Goal: Transaction & Acquisition: Purchase product/service

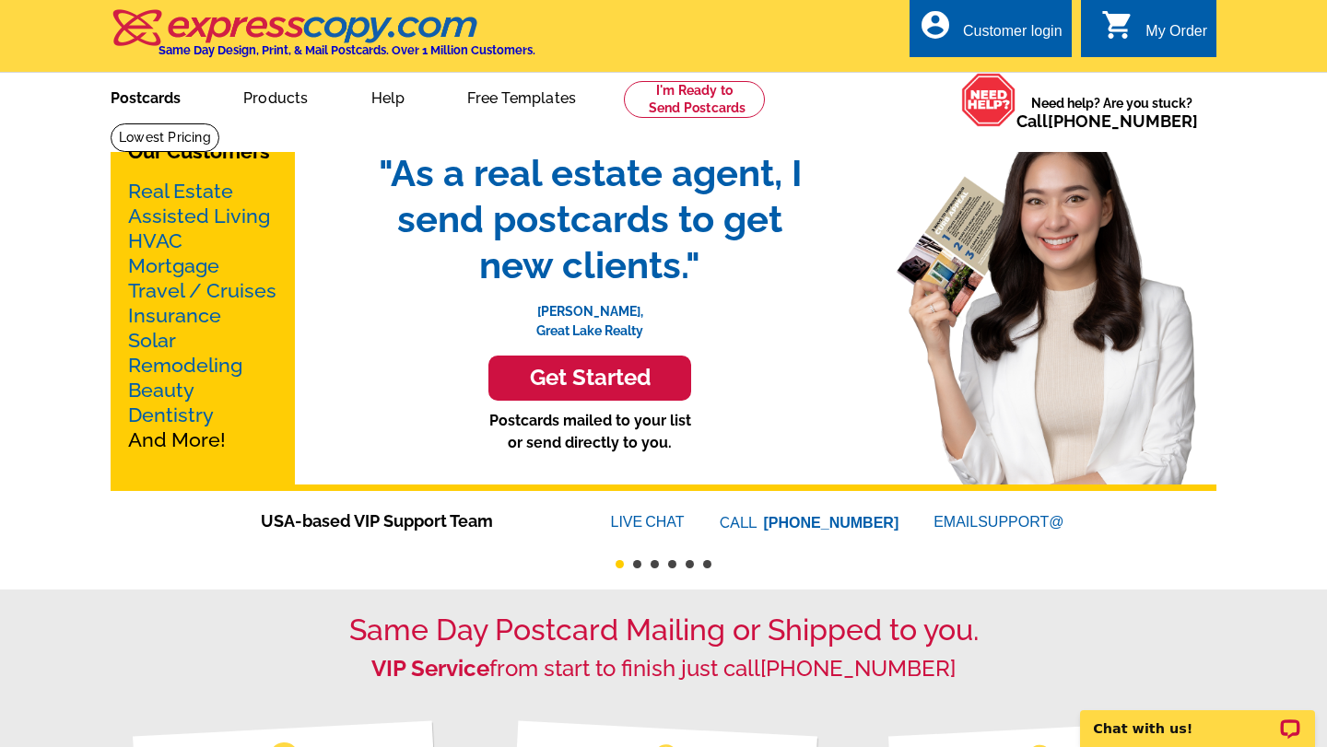
click at [163, 105] on link "Postcards" at bounding box center [145, 96] width 129 height 43
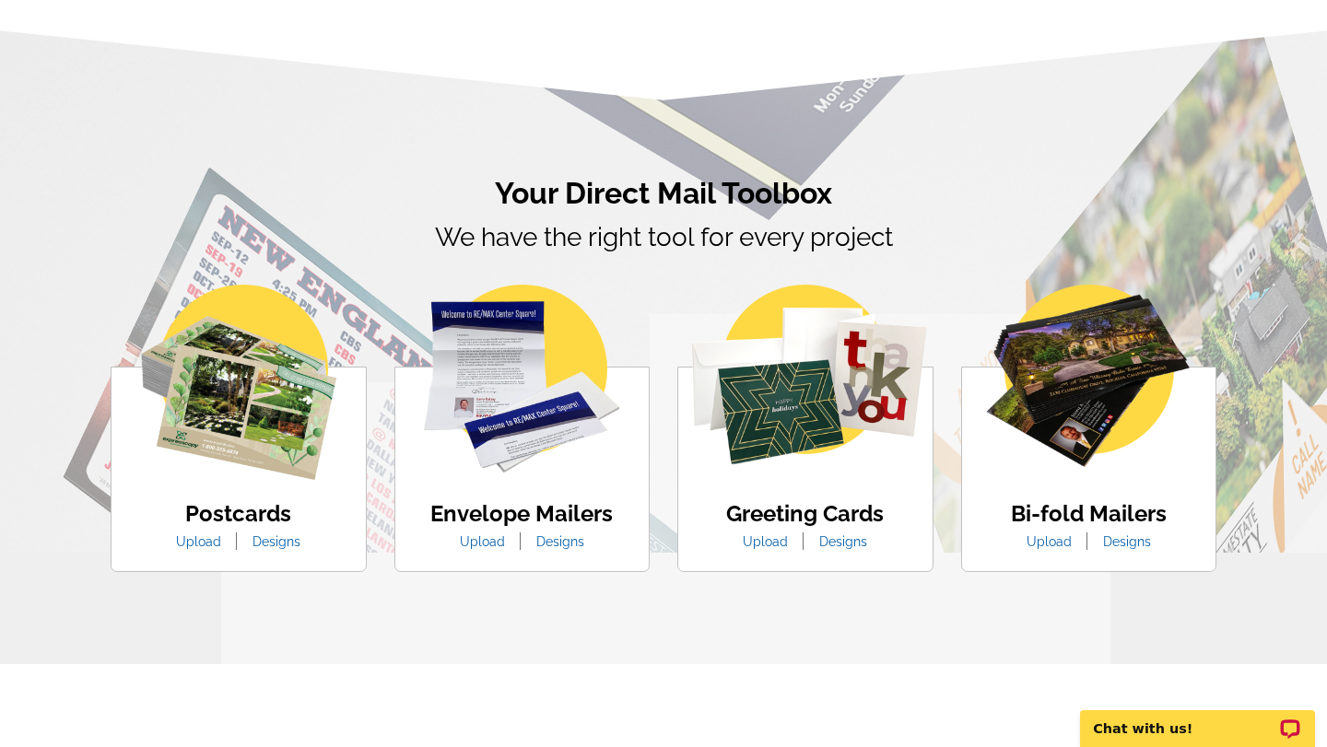
scroll to position [917, 0]
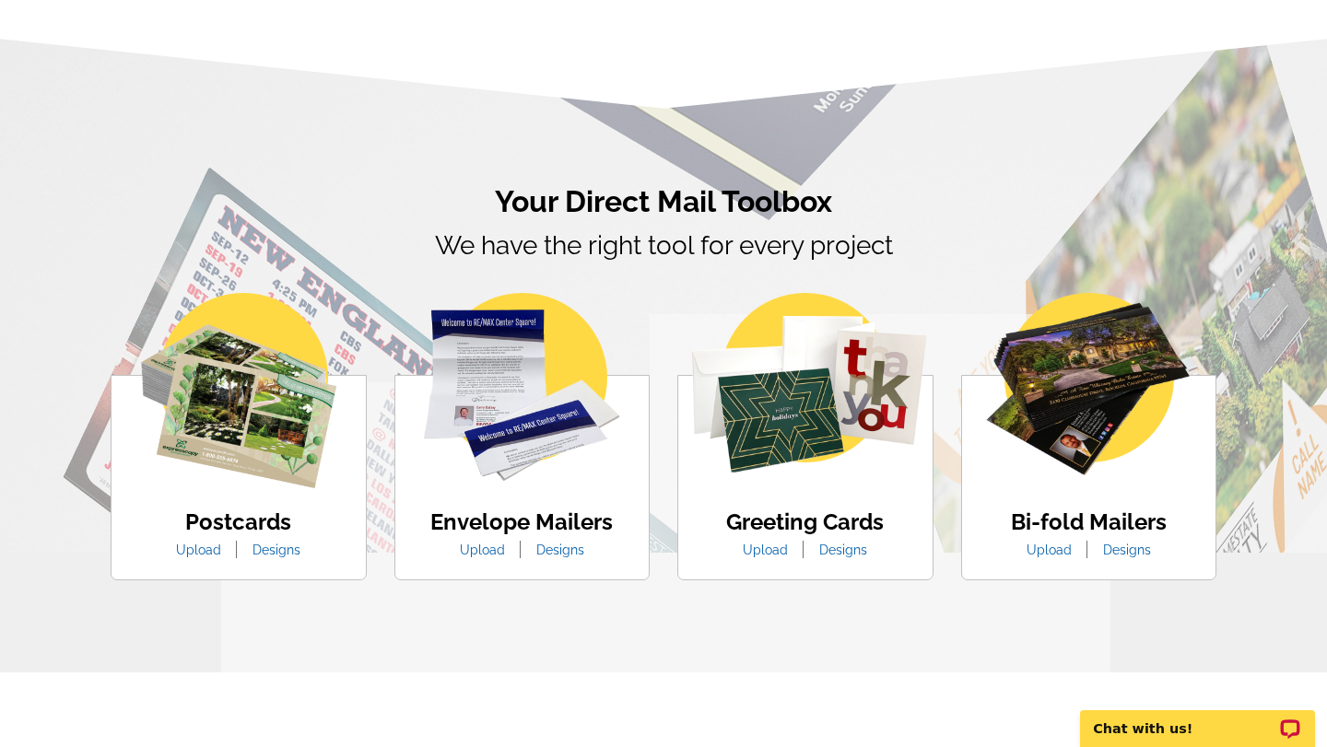
click at [268, 549] on link "Designs" at bounding box center [277, 550] width 76 height 15
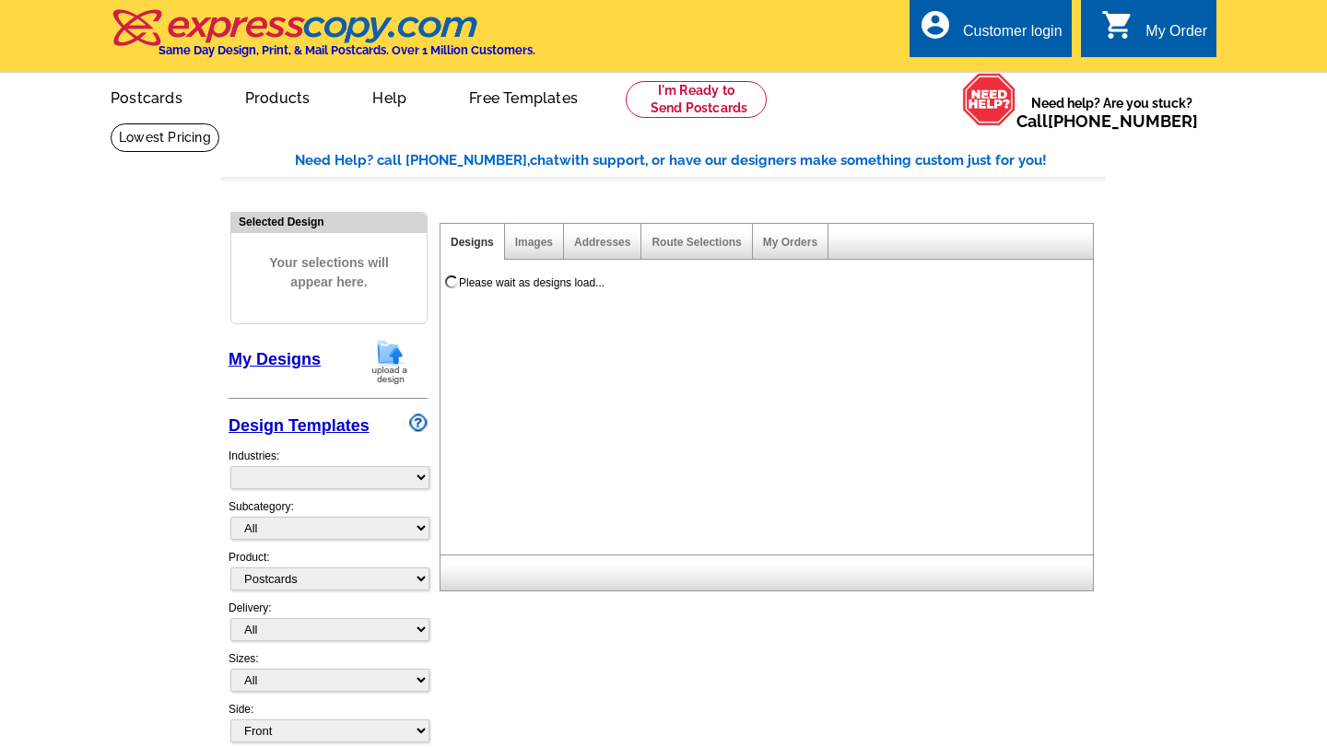
select select "1"
select select "971"
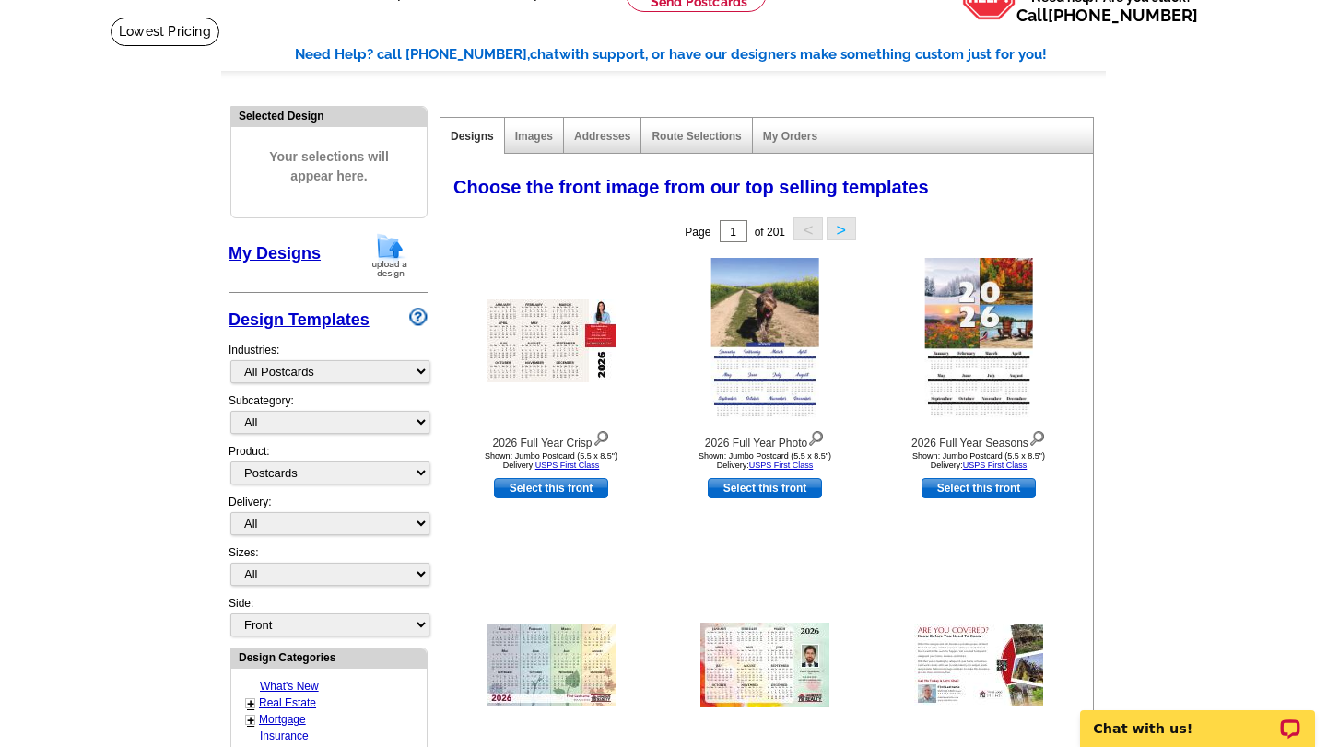
scroll to position [103, 0]
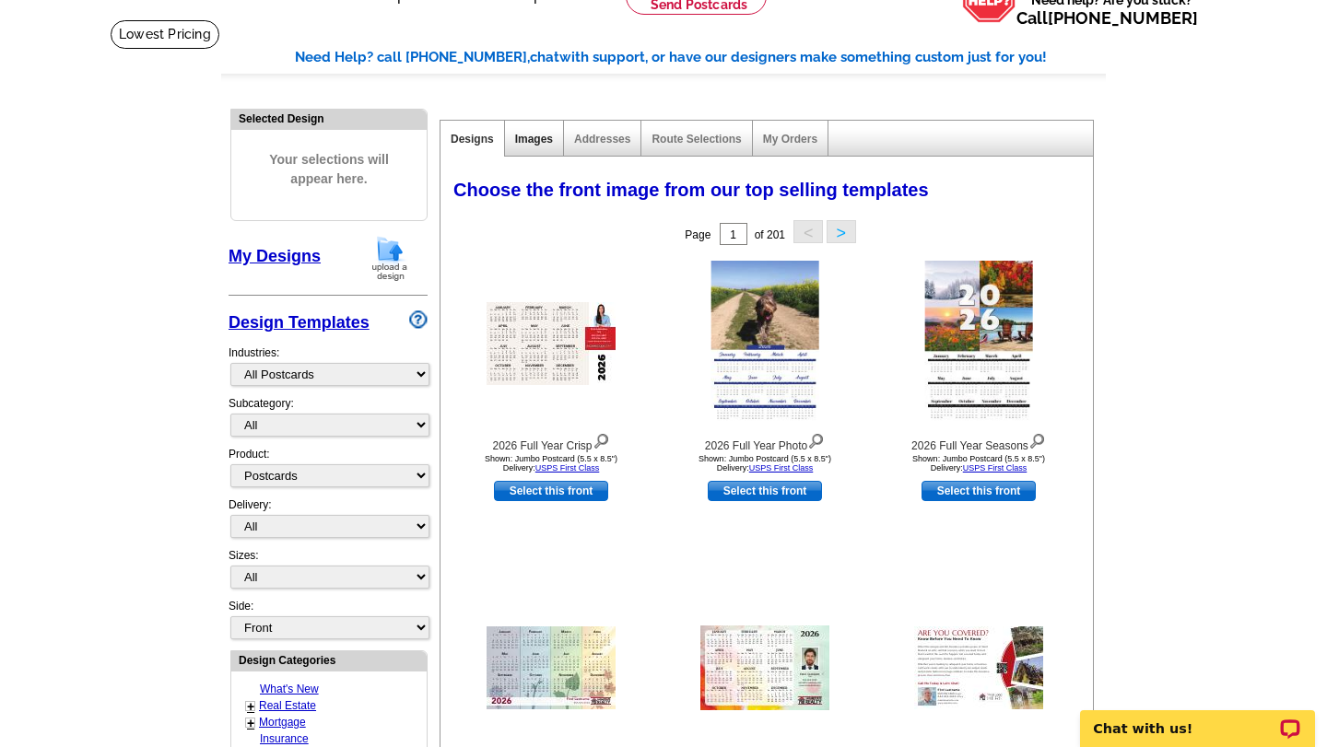
click at [533, 135] on link "Images" at bounding box center [534, 139] width 38 height 13
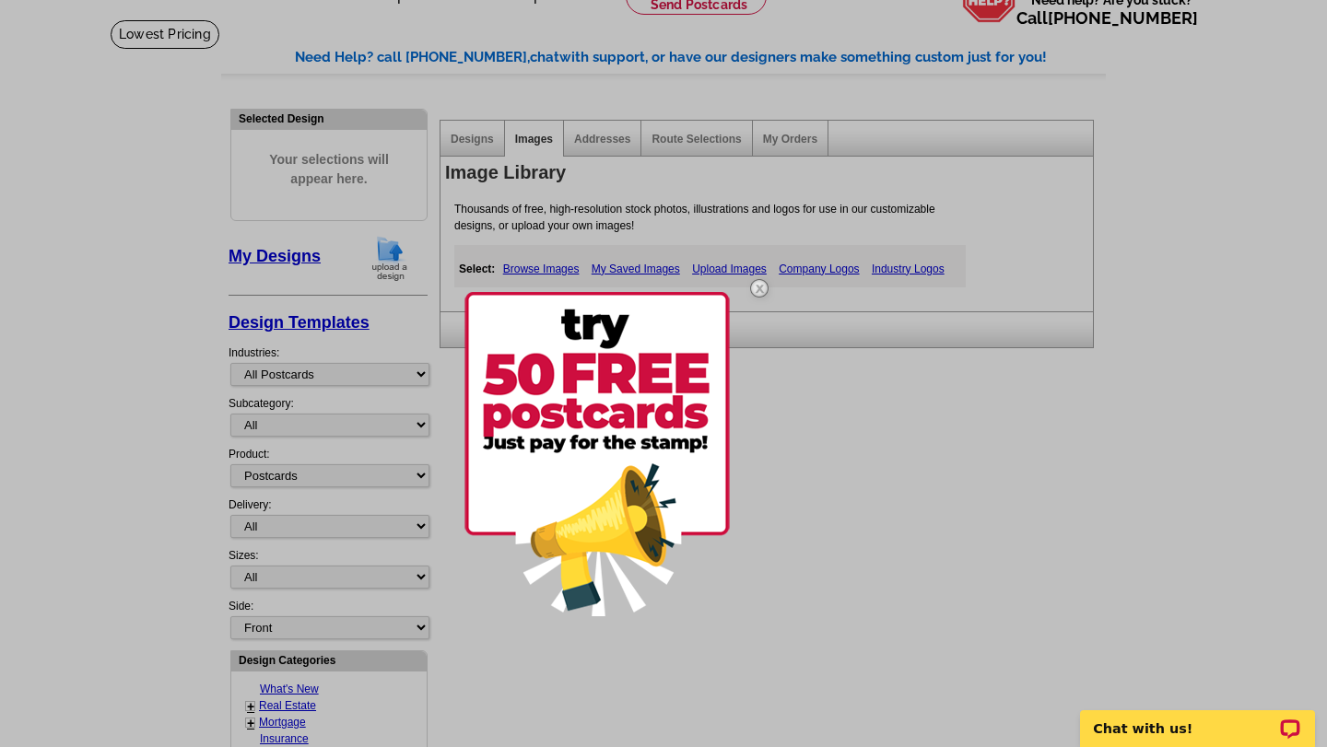
click at [766, 291] on img at bounding box center [759, 288] width 53 height 53
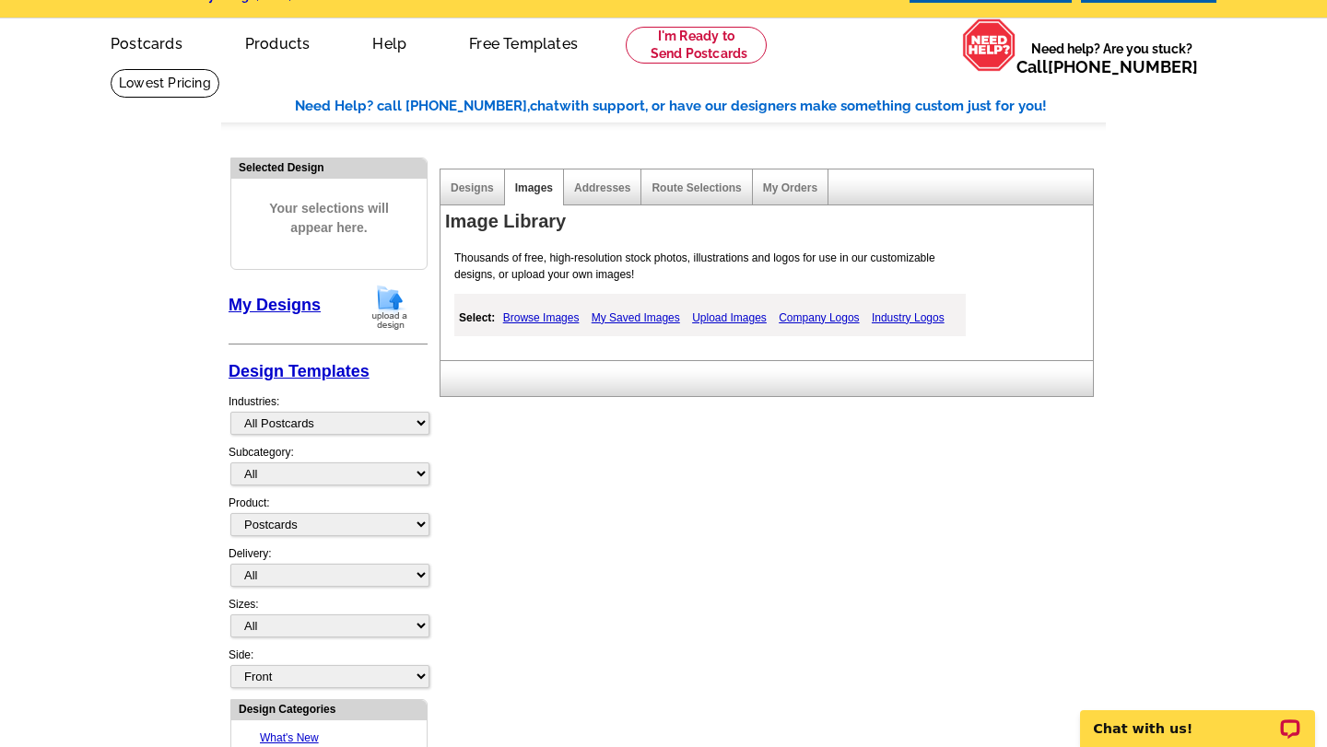
scroll to position [0, 0]
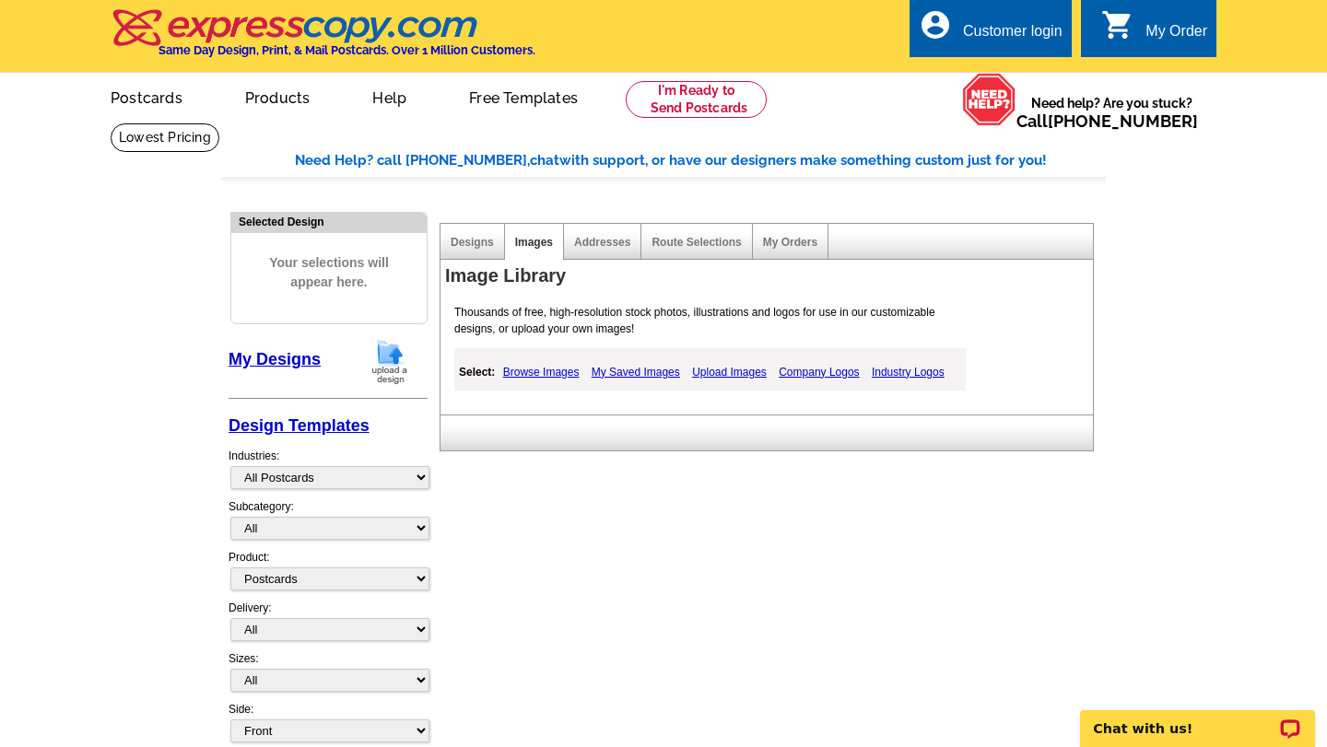
click at [473, 249] on div "Designs" at bounding box center [472, 242] width 65 height 36
click at [471, 236] on link "Designs" at bounding box center [472, 242] width 43 height 13
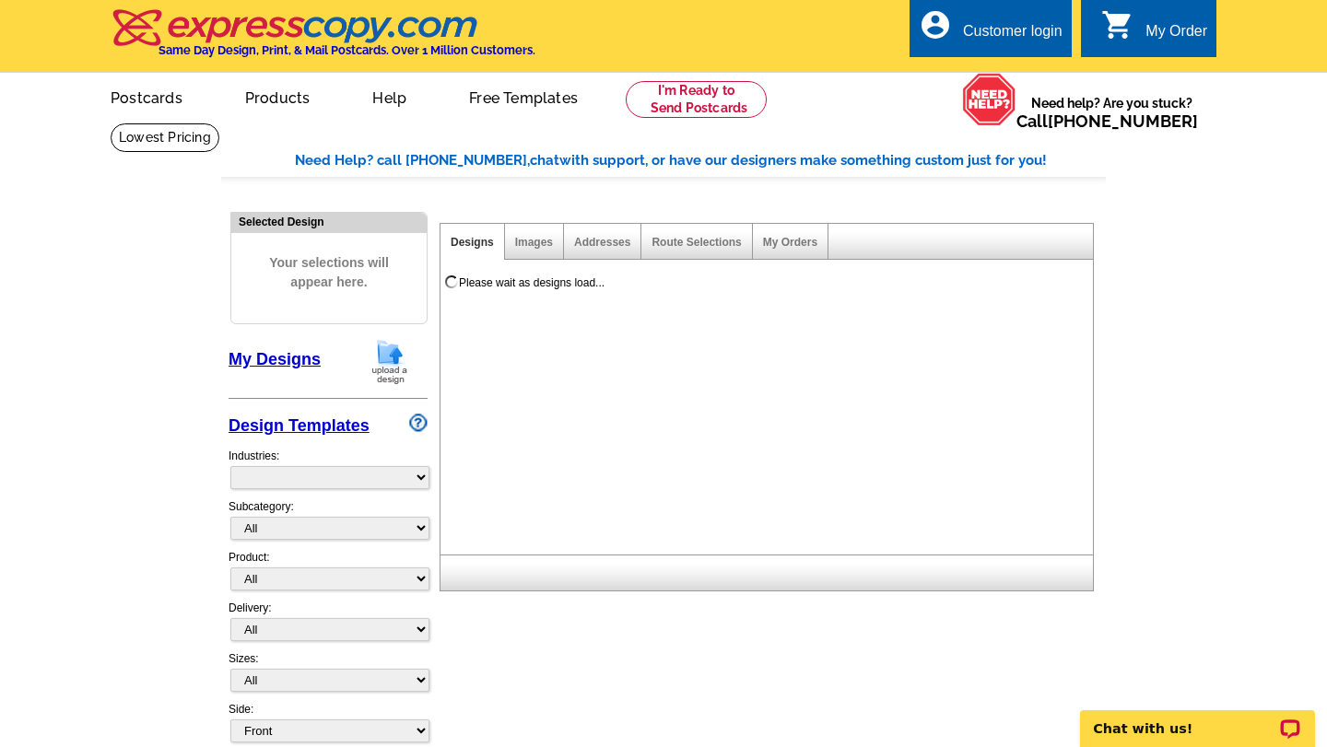
select select "785"
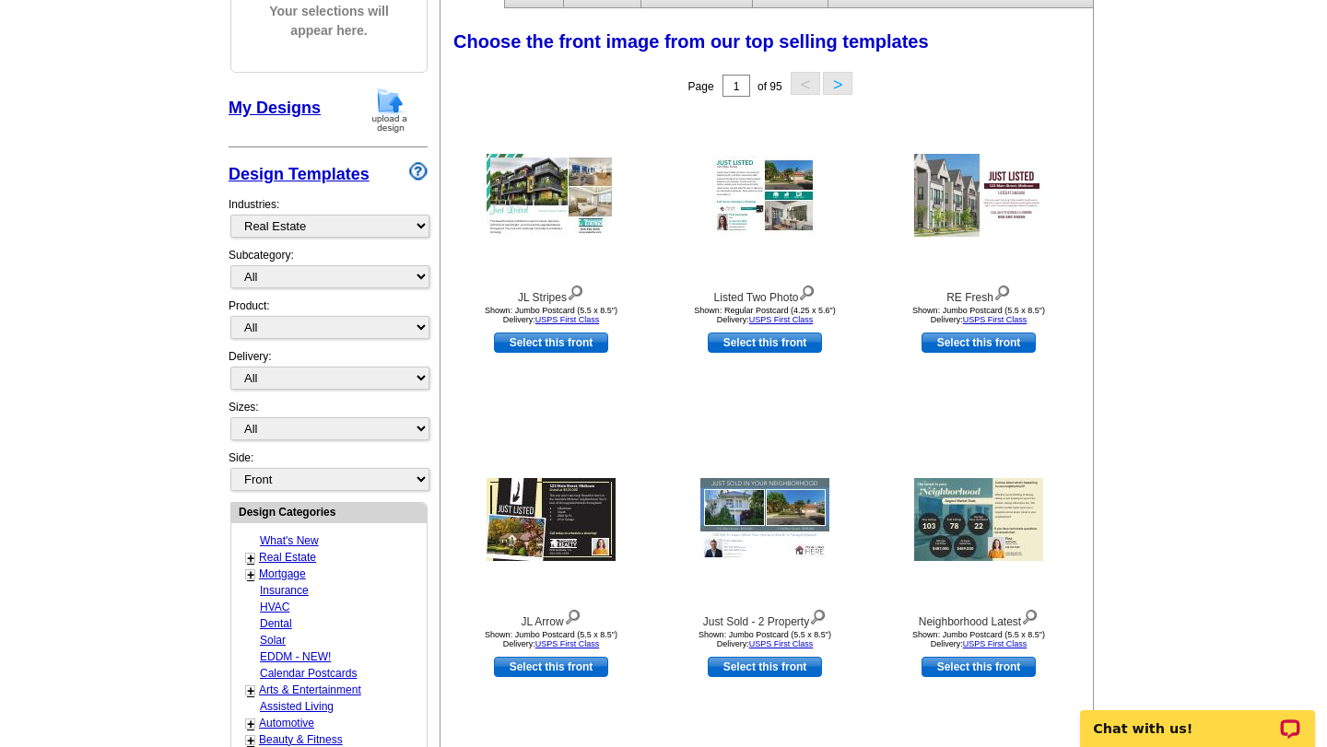
scroll to position [253, 0]
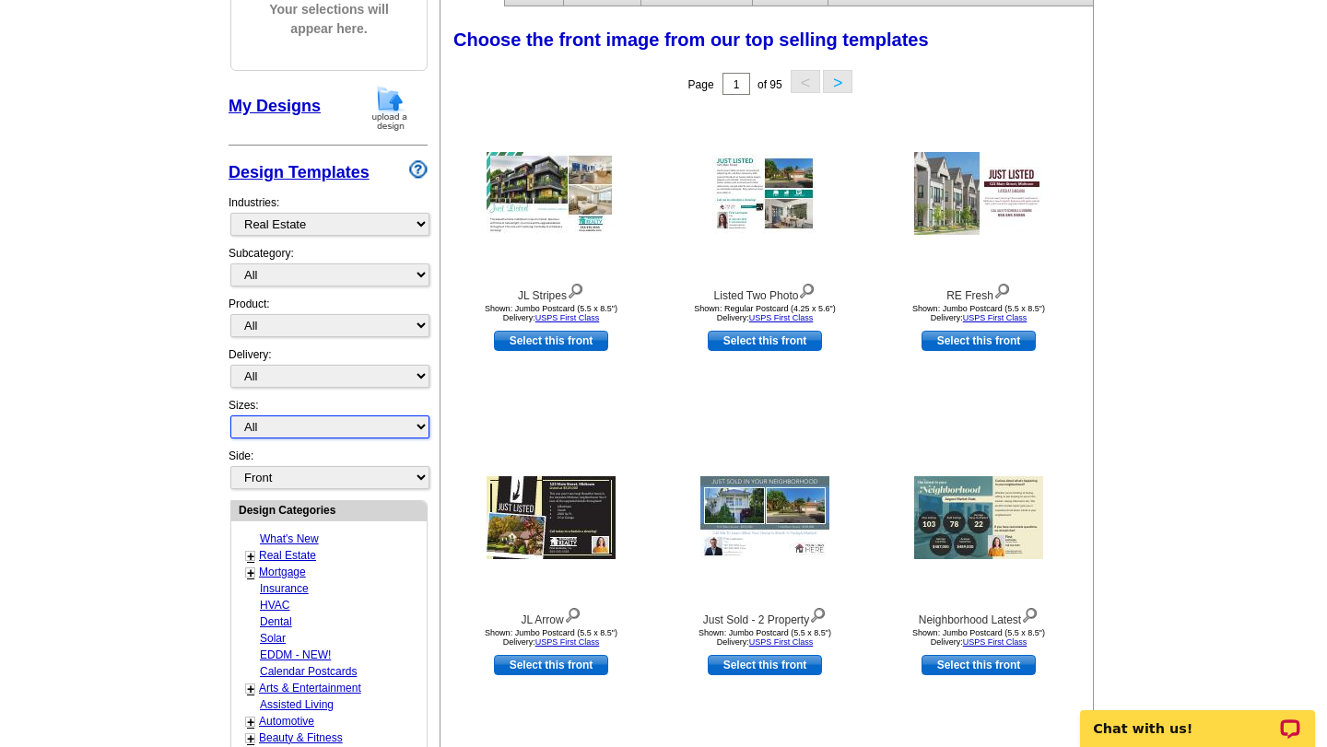
click at [276, 429] on select "All Jumbo Postcard (5.5" x 8.5") Regular Postcard (4.25" x 5.6") Panoramic Post…" at bounding box center [329, 427] width 199 height 23
select select "1"
click at [230, 416] on select "All Jumbo Postcard (5.5" x 8.5") Regular Postcard (4.25" x 5.6") Panoramic Post…" at bounding box center [329, 427] width 199 height 23
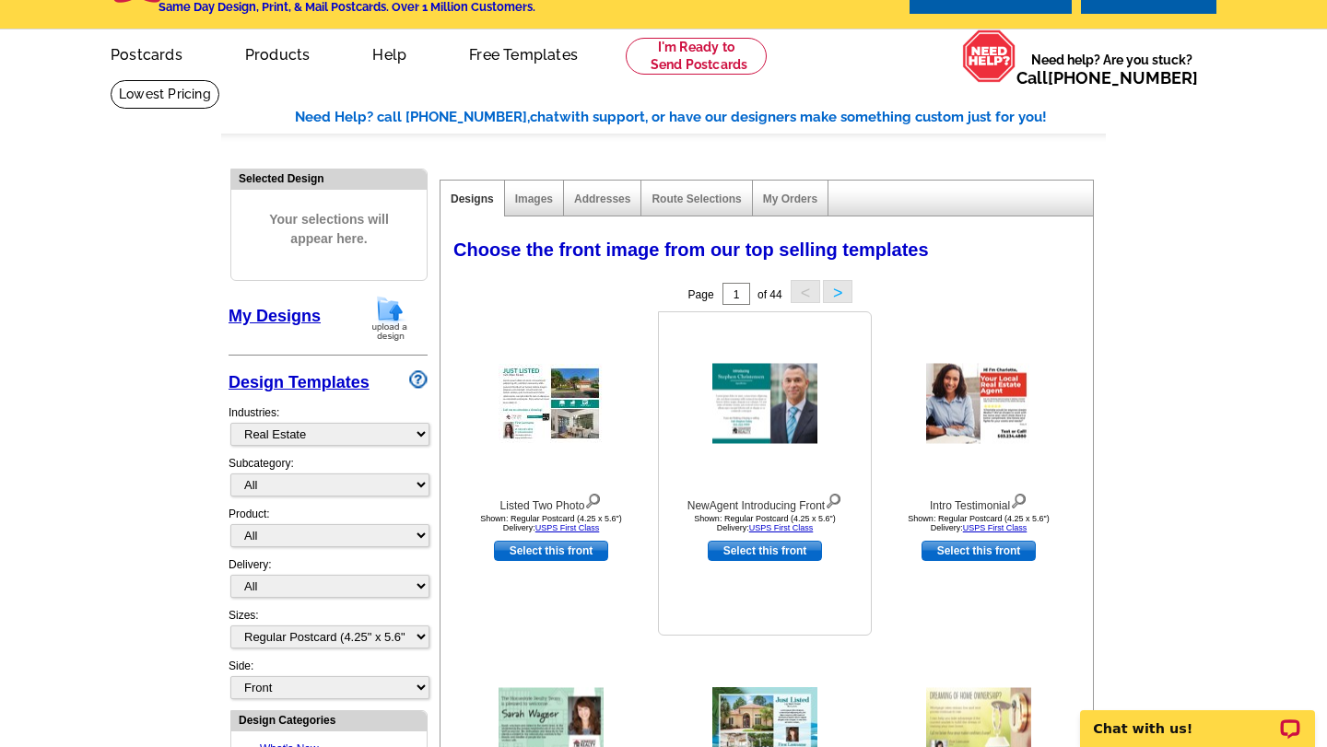
scroll to position [0, 0]
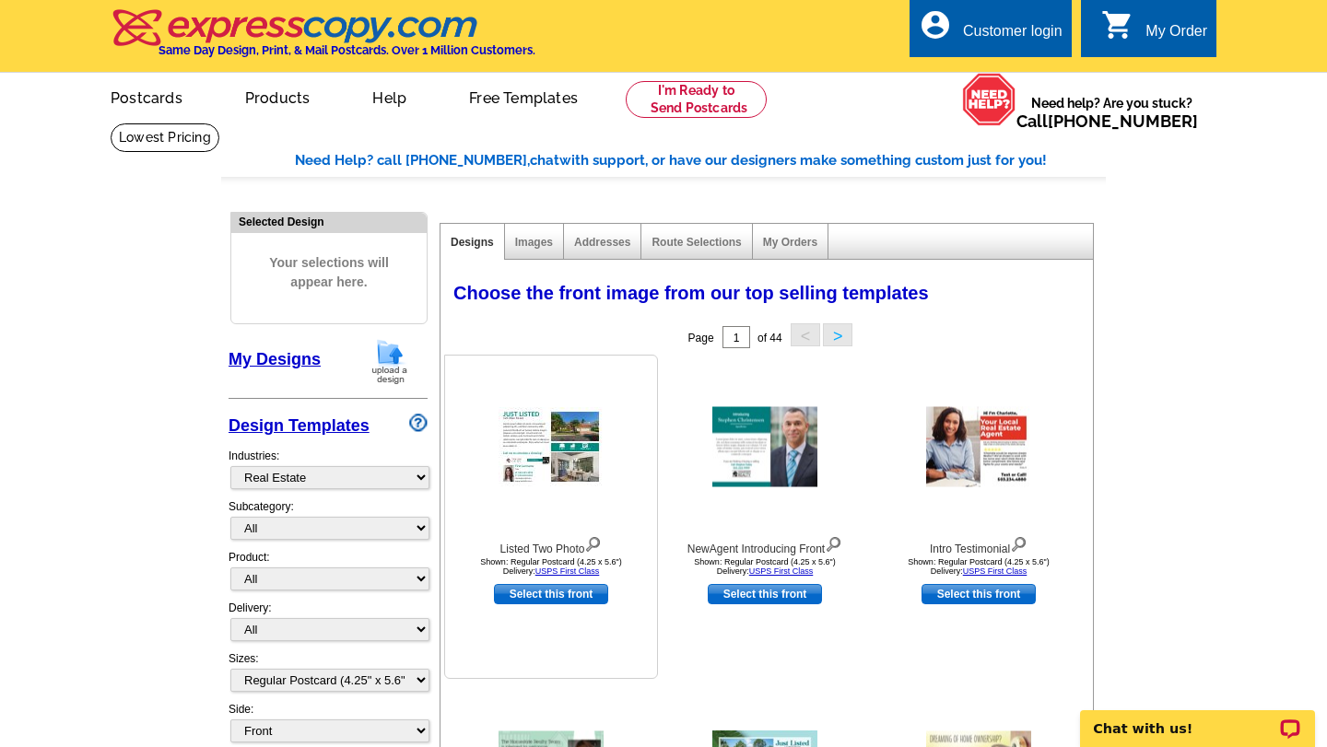
click at [560, 439] on img at bounding box center [551, 446] width 105 height 79
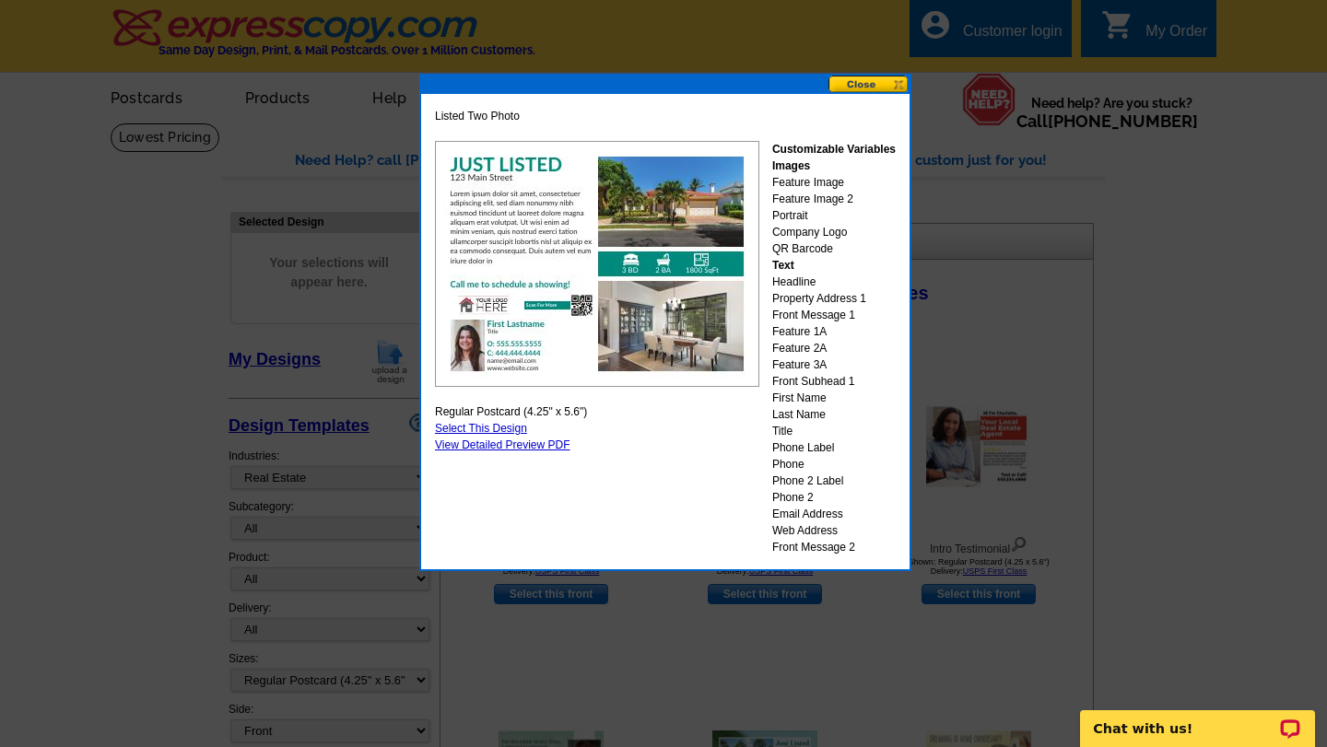
click at [500, 427] on link "Select This Design" at bounding box center [481, 428] width 92 height 13
select select "back"
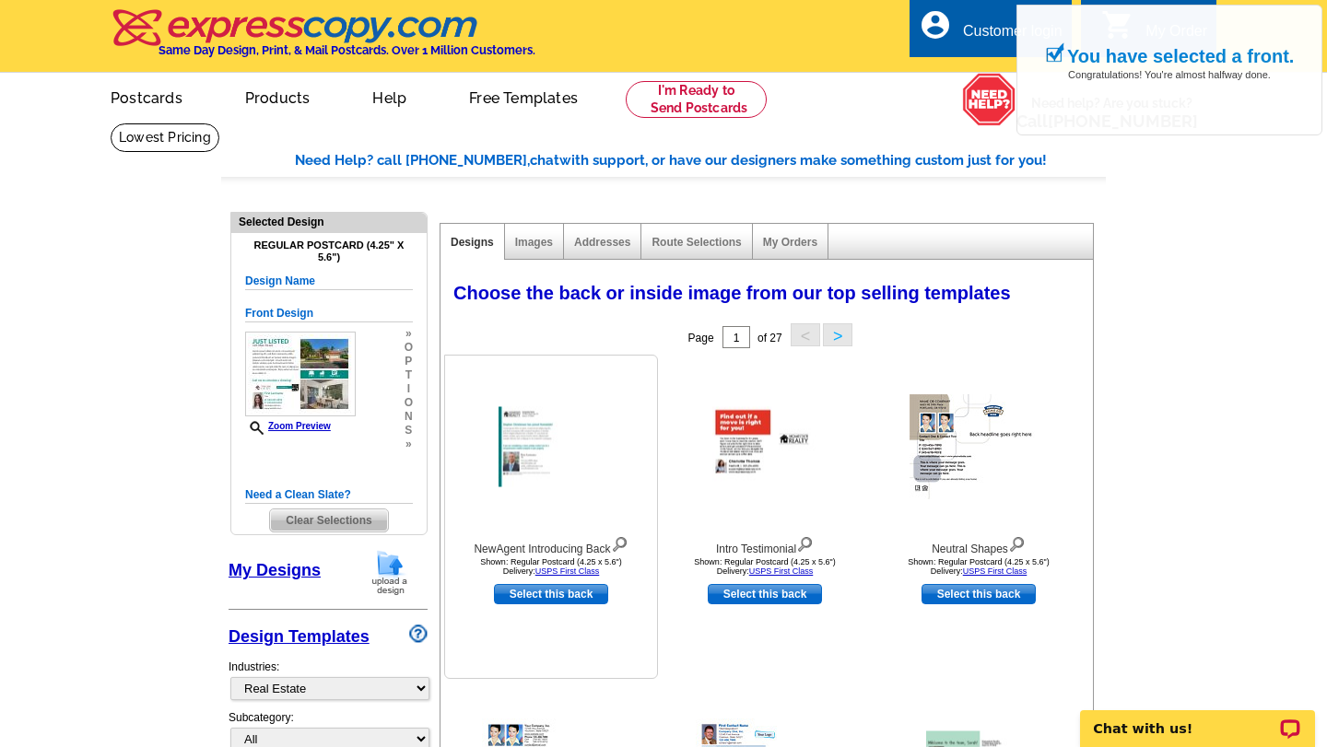
scroll to position [46, 0]
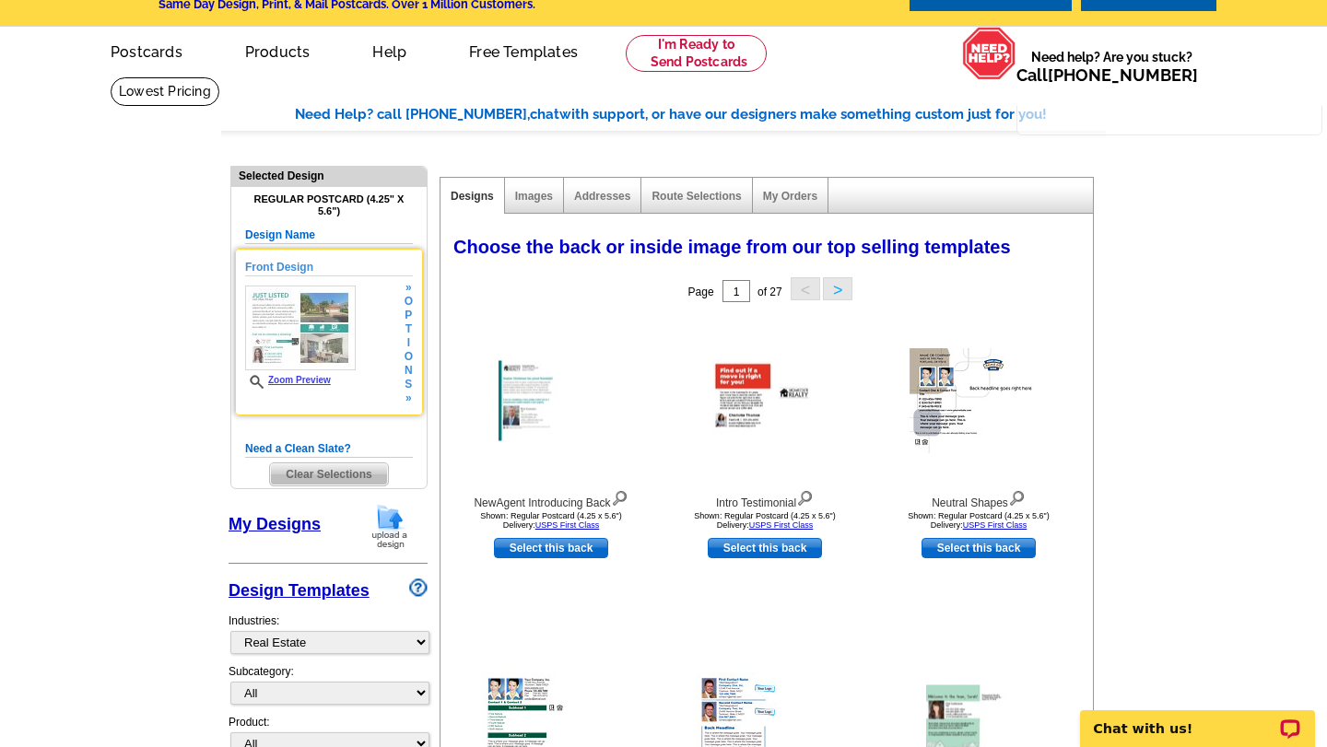
click at [302, 379] on link "Zoom Preview" at bounding box center [288, 380] width 86 height 10
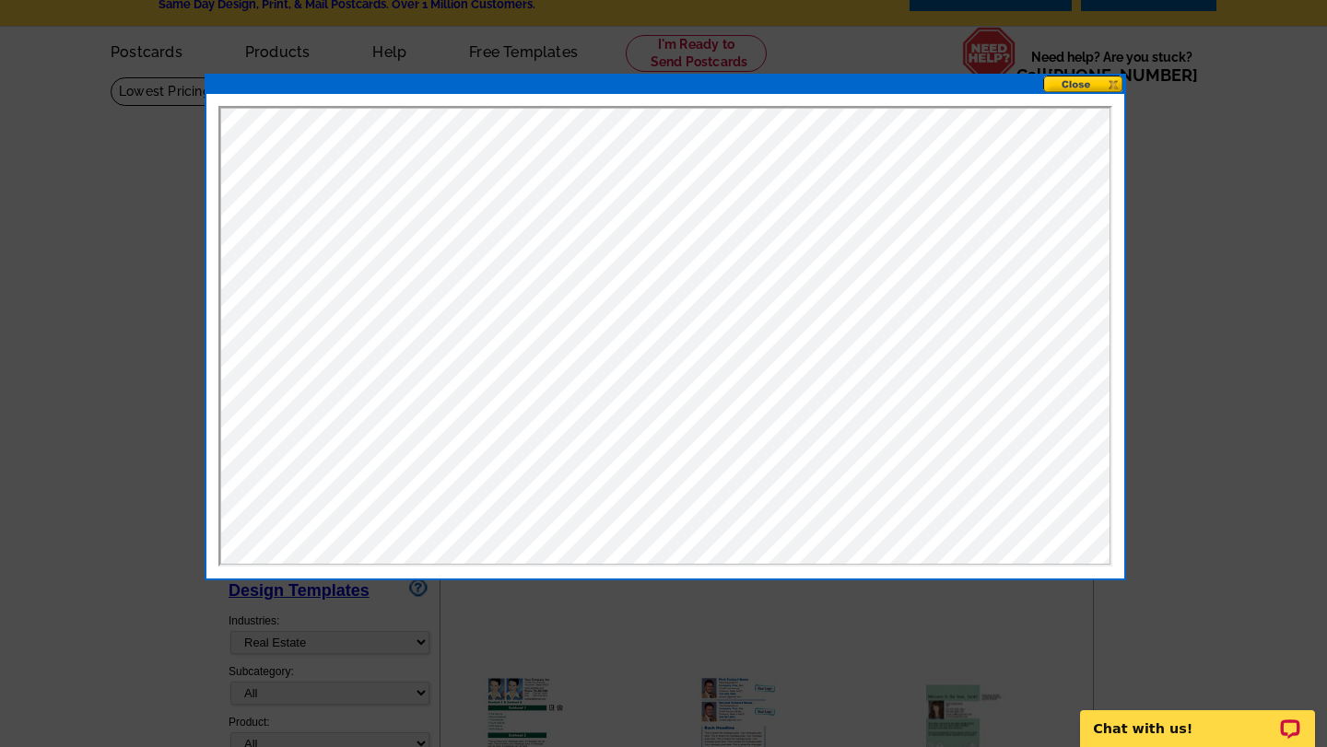
scroll to position [0, 0]
click at [1065, 91] on button at bounding box center [1083, 85] width 81 height 18
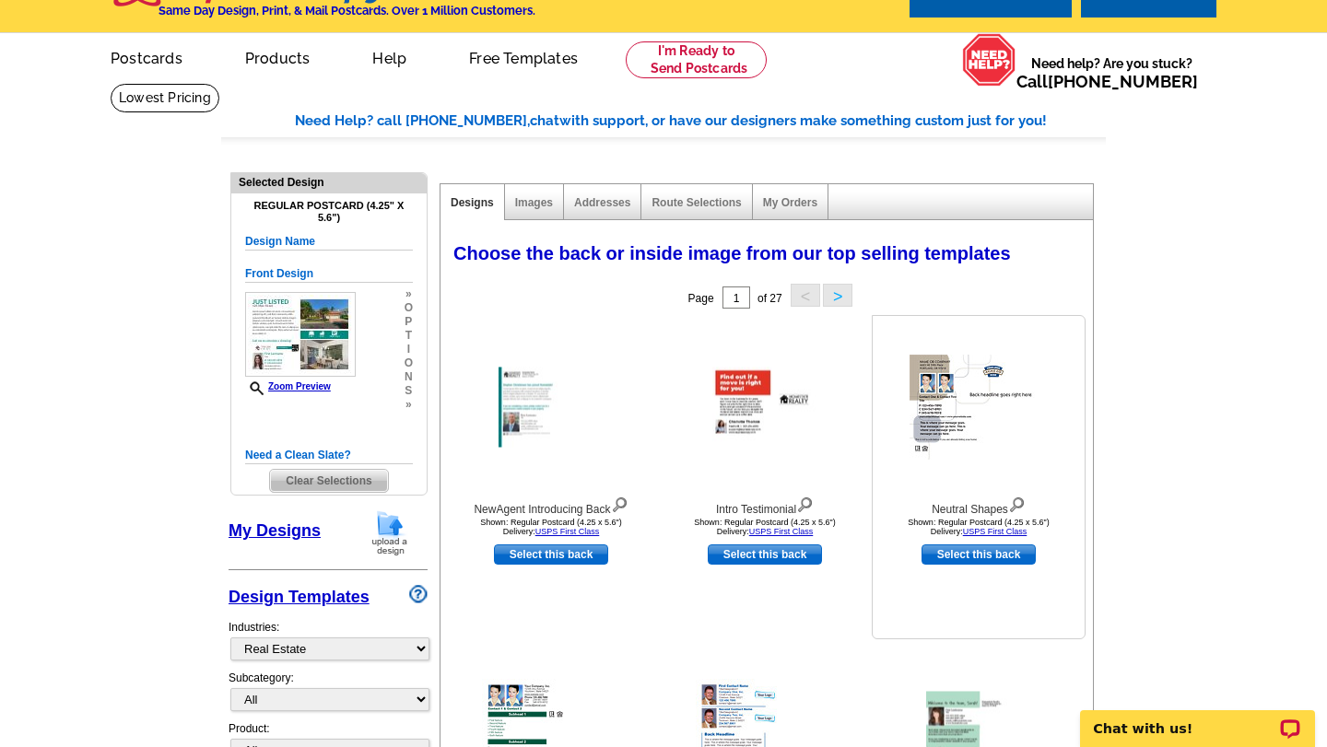
scroll to position [32, 0]
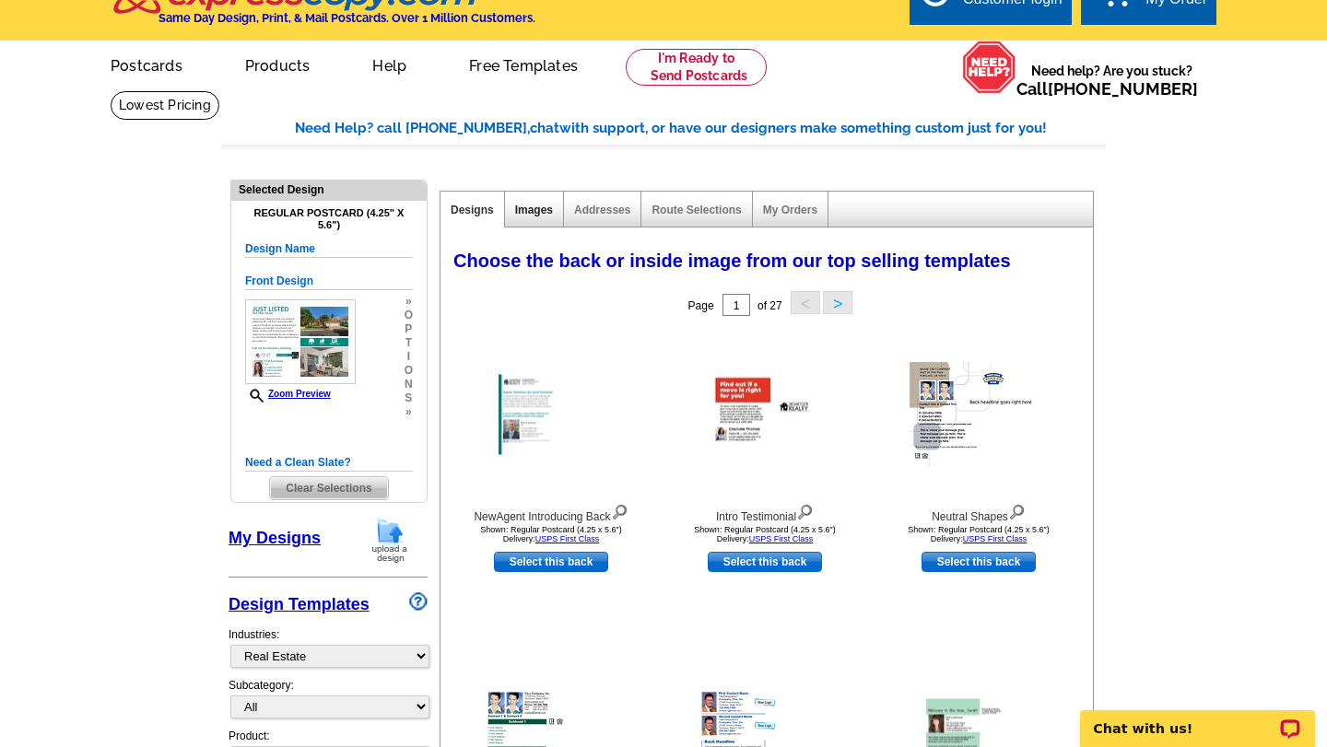
click at [536, 215] on link "Images" at bounding box center [534, 210] width 38 height 13
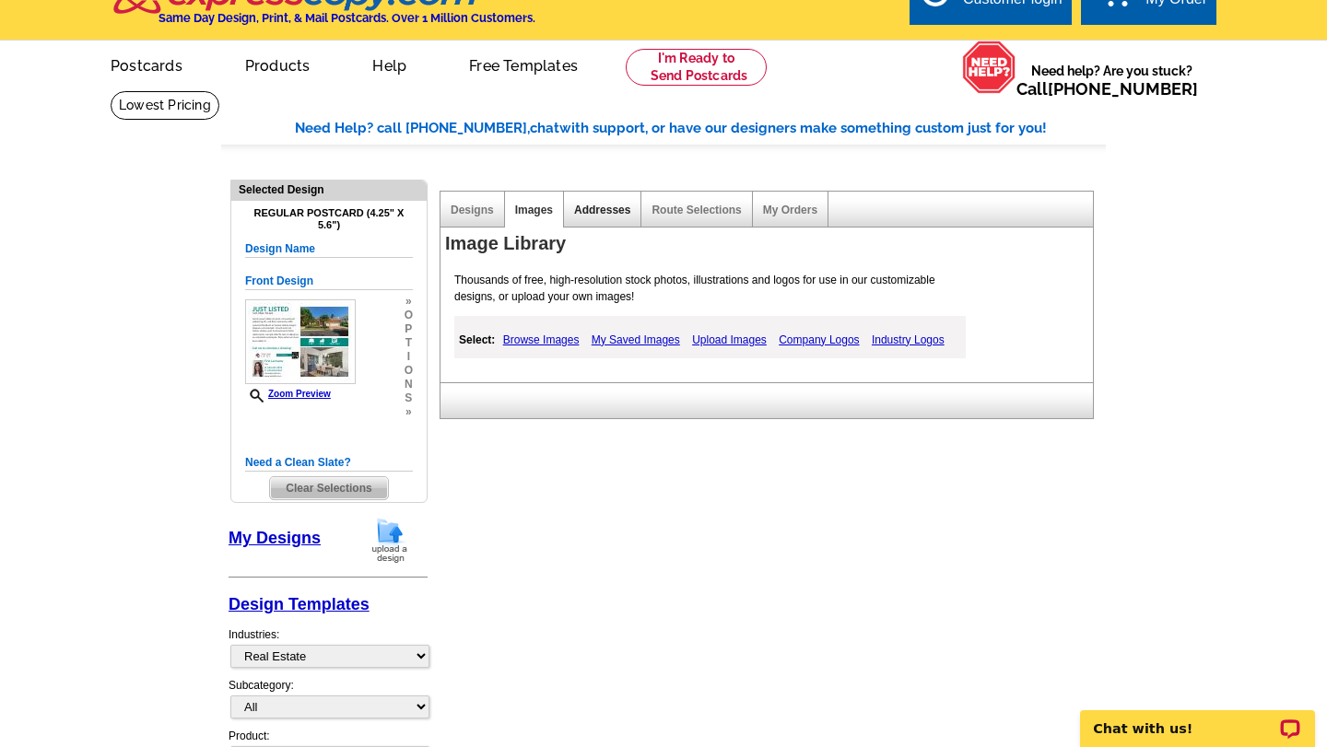
click at [607, 207] on link "Addresses" at bounding box center [602, 210] width 56 height 13
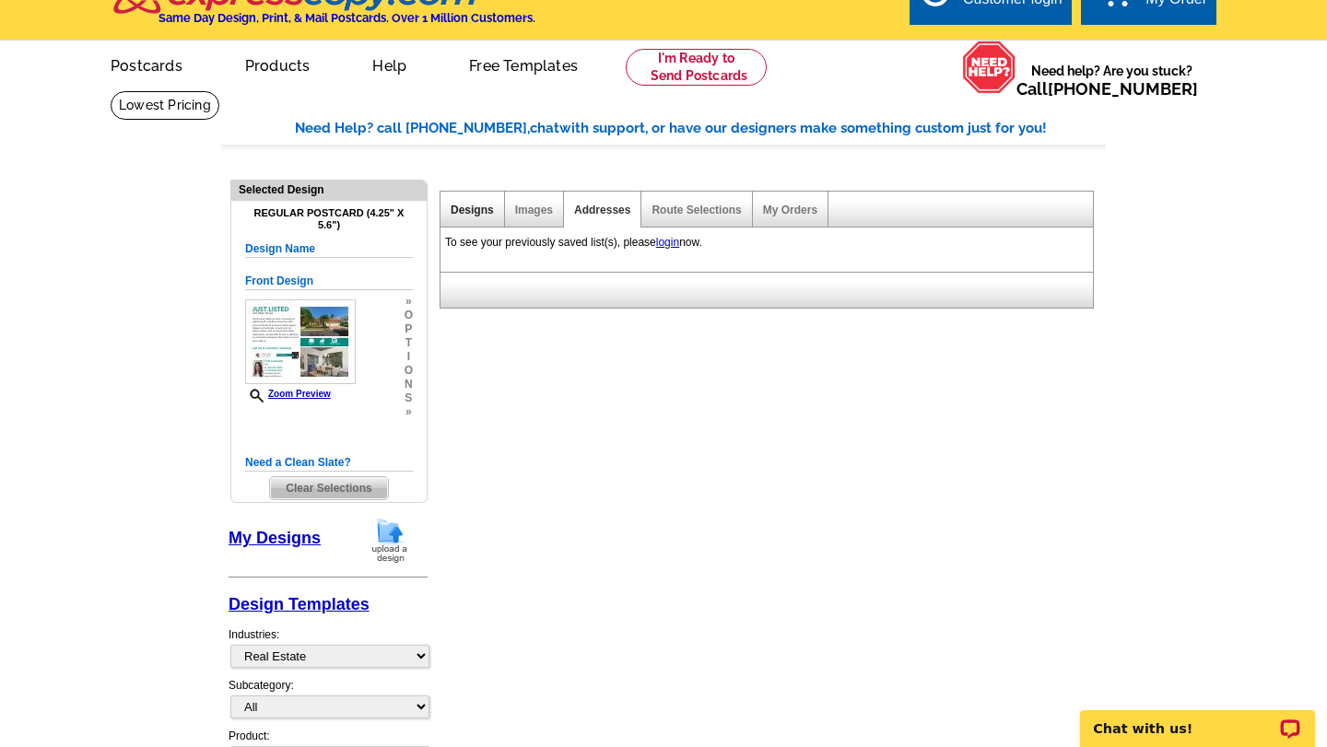
click at [464, 214] on link "Designs" at bounding box center [472, 210] width 43 height 13
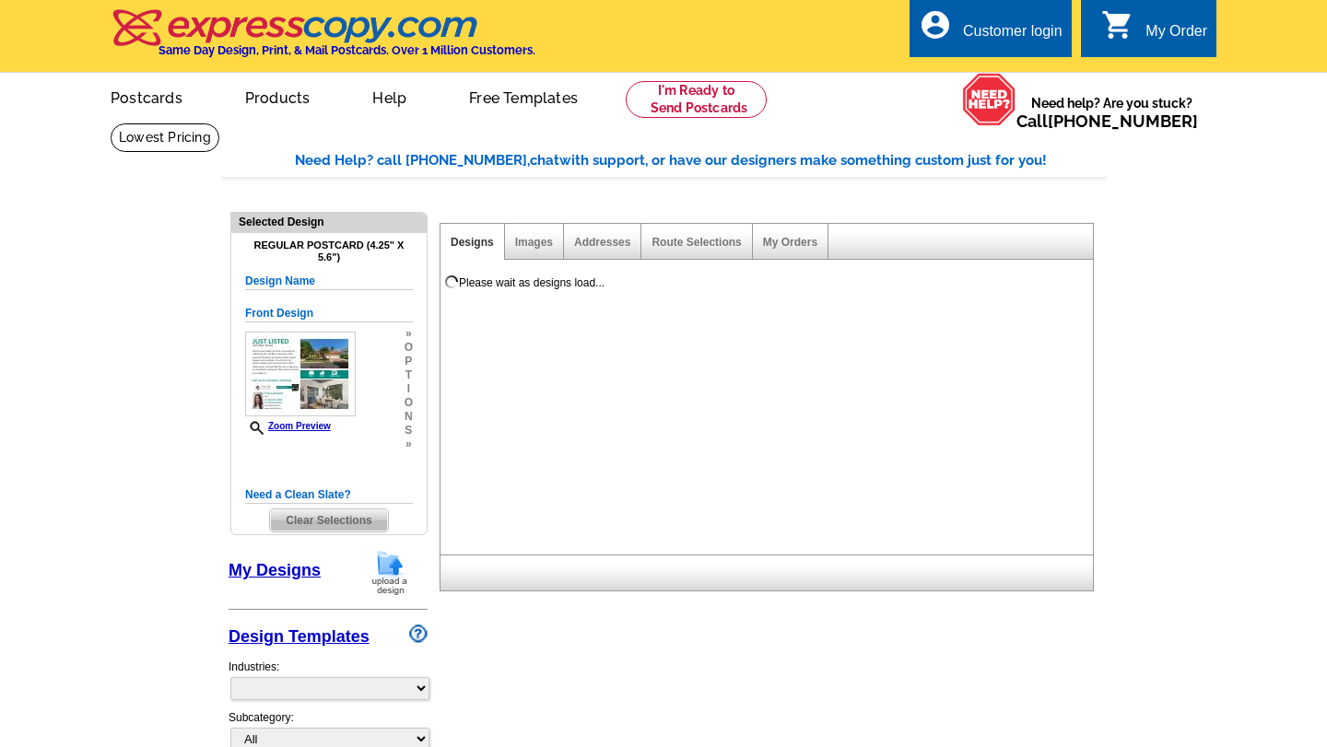
select select "1"
select select "back"
select select "785"
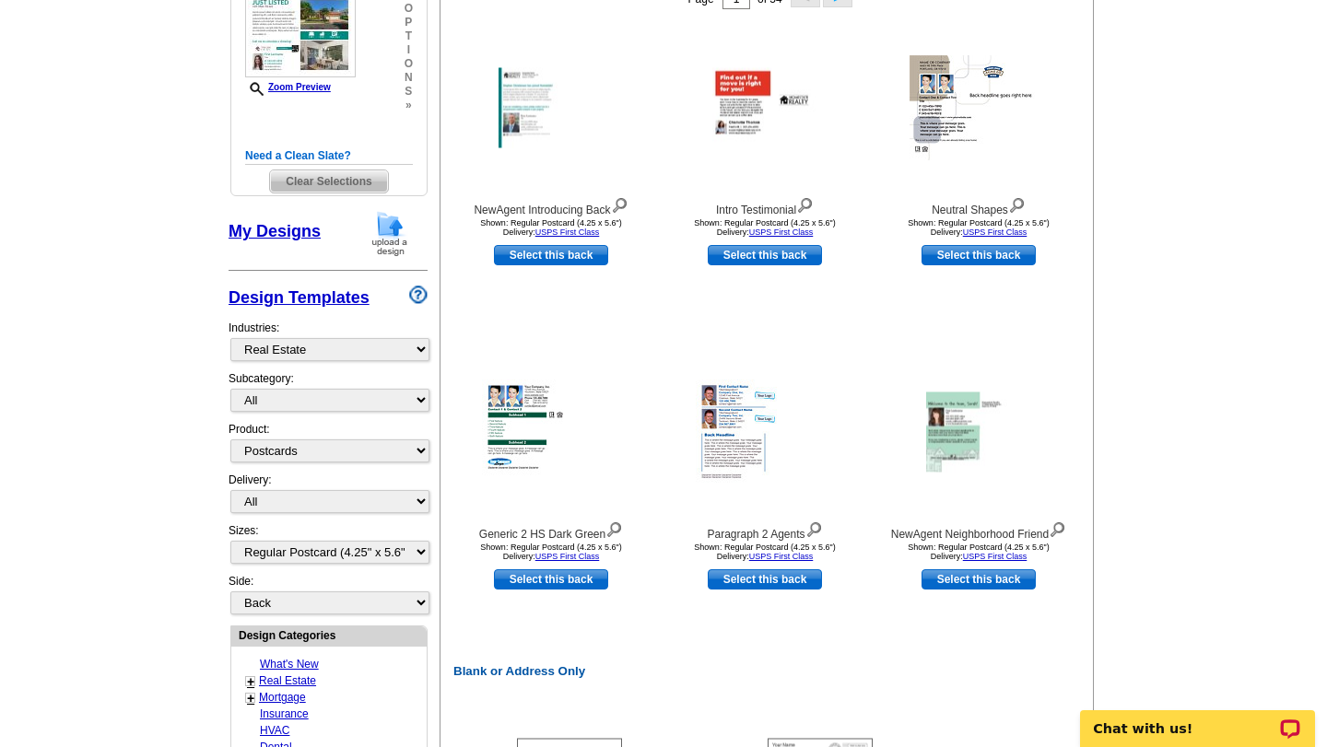
scroll to position [359, 0]
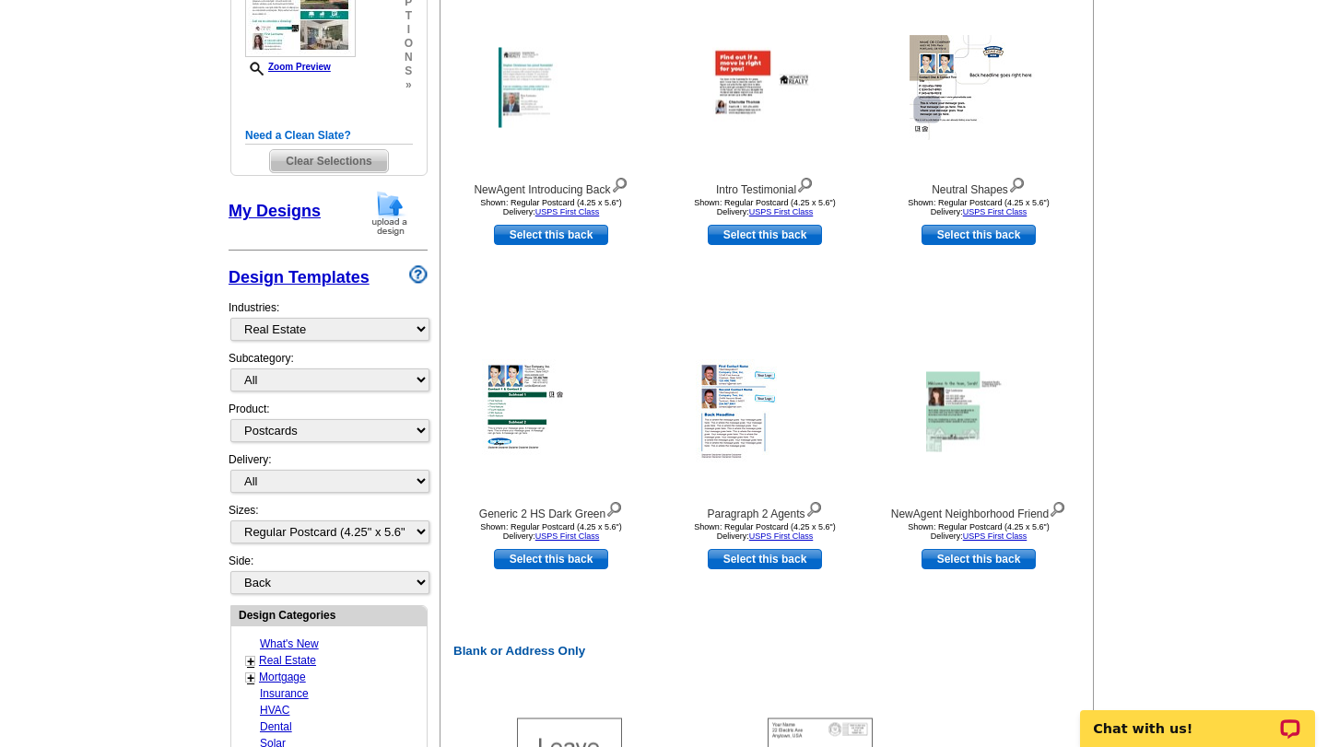
click at [329, 282] on link "Design Templates" at bounding box center [299, 277] width 141 height 18
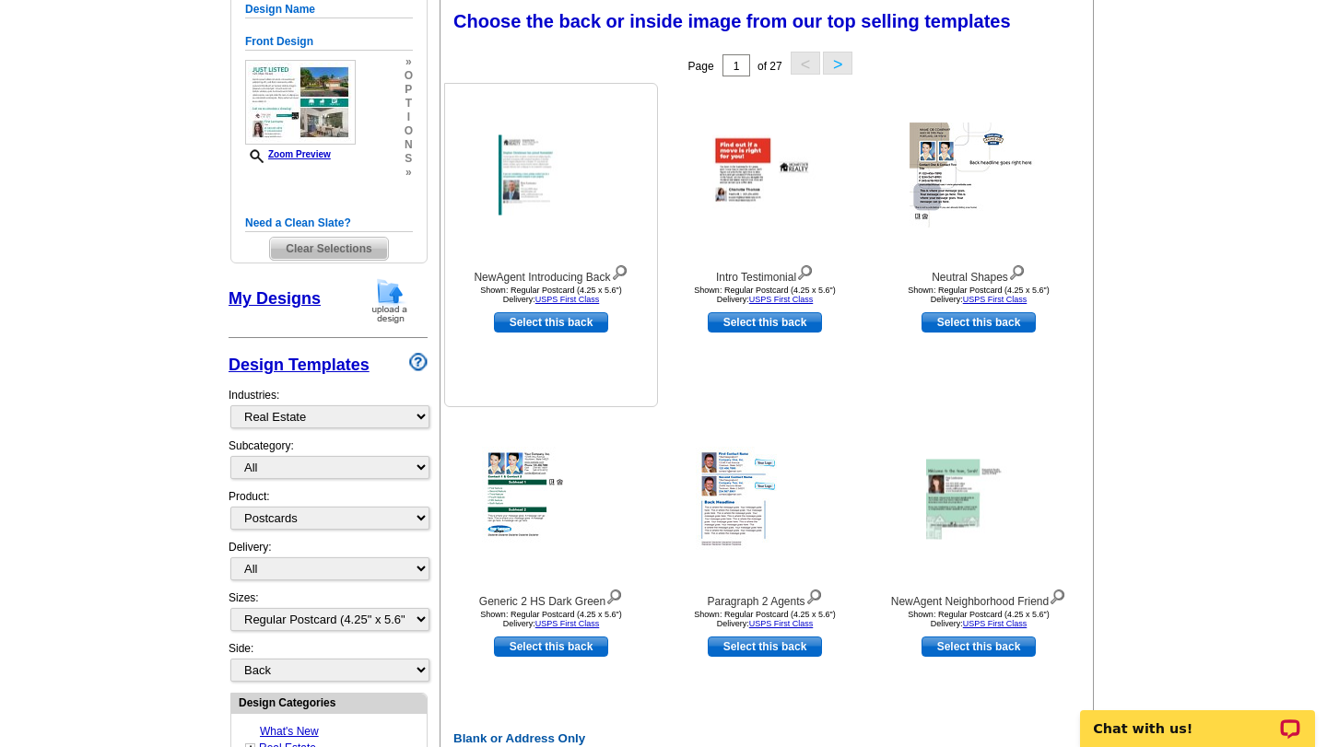
scroll to position [271, 0]
click at [554, 191] on img at bounding box center [551, 176] width 105 height 80
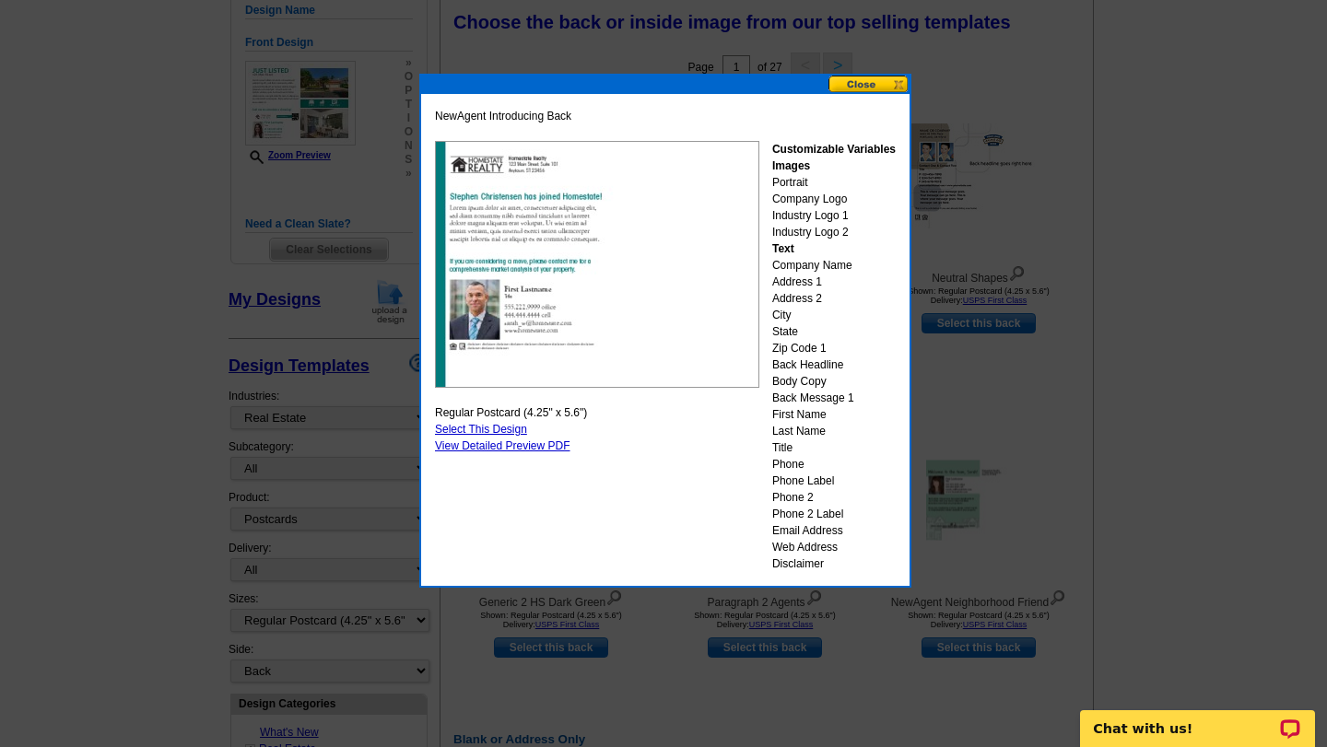
click at [863, 88] on button at bounding box center [868, 85] width 81 height 18
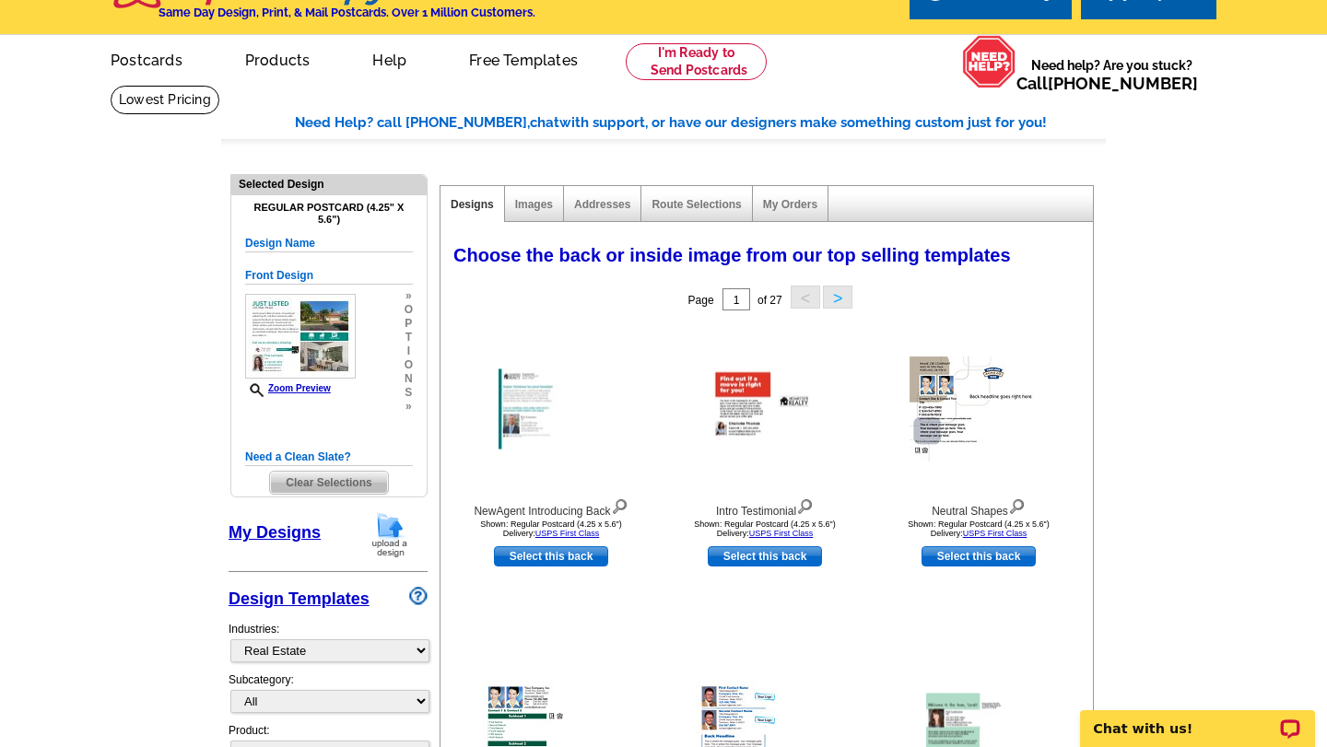
scroll to position [0, 0]
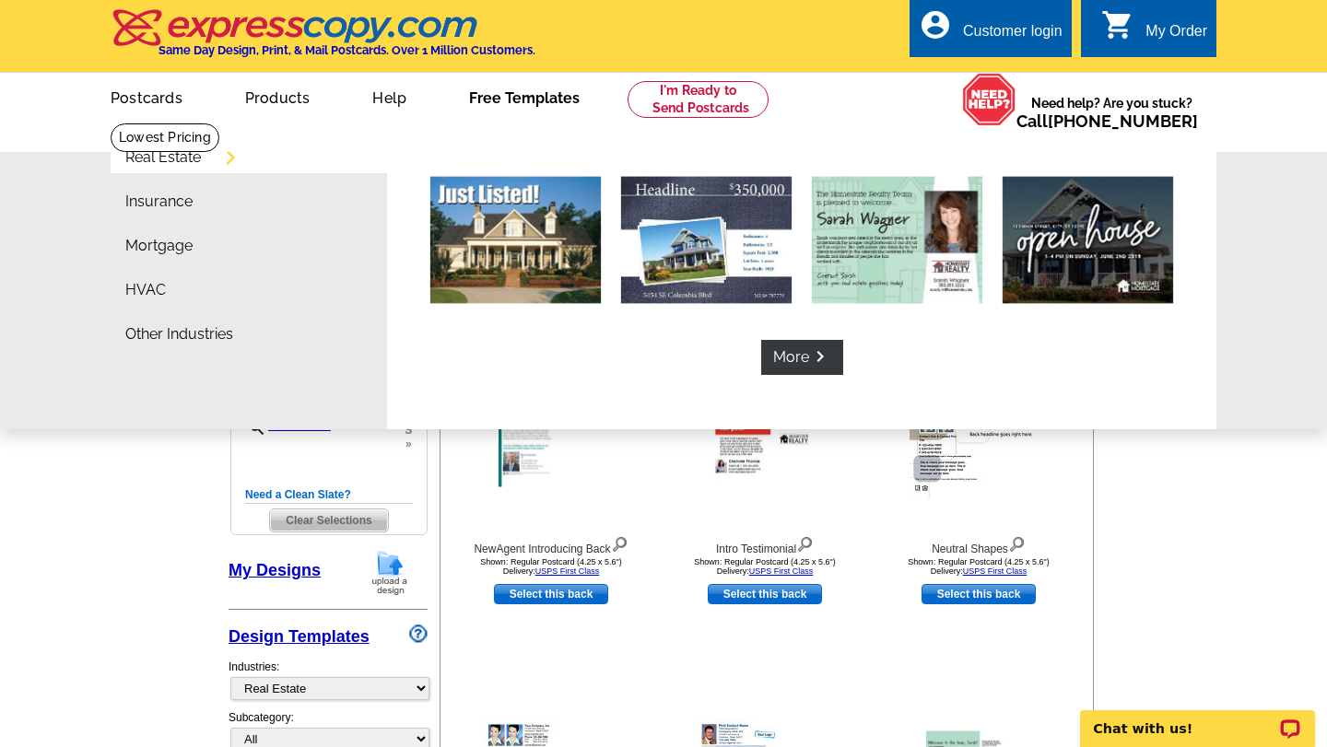
click at [503, 94] on link "Free Templates" at bounding box center [525, 96] width 170 height 43
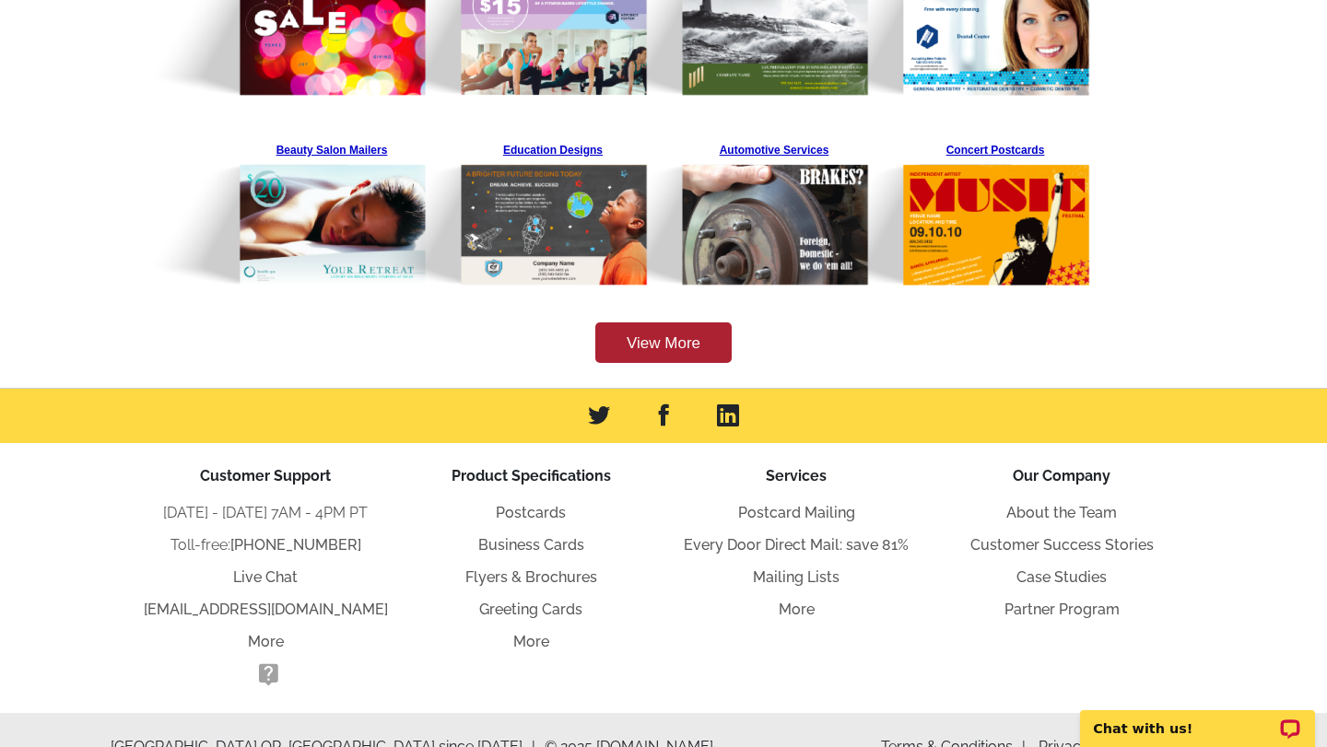
scroll to position [694, 0]
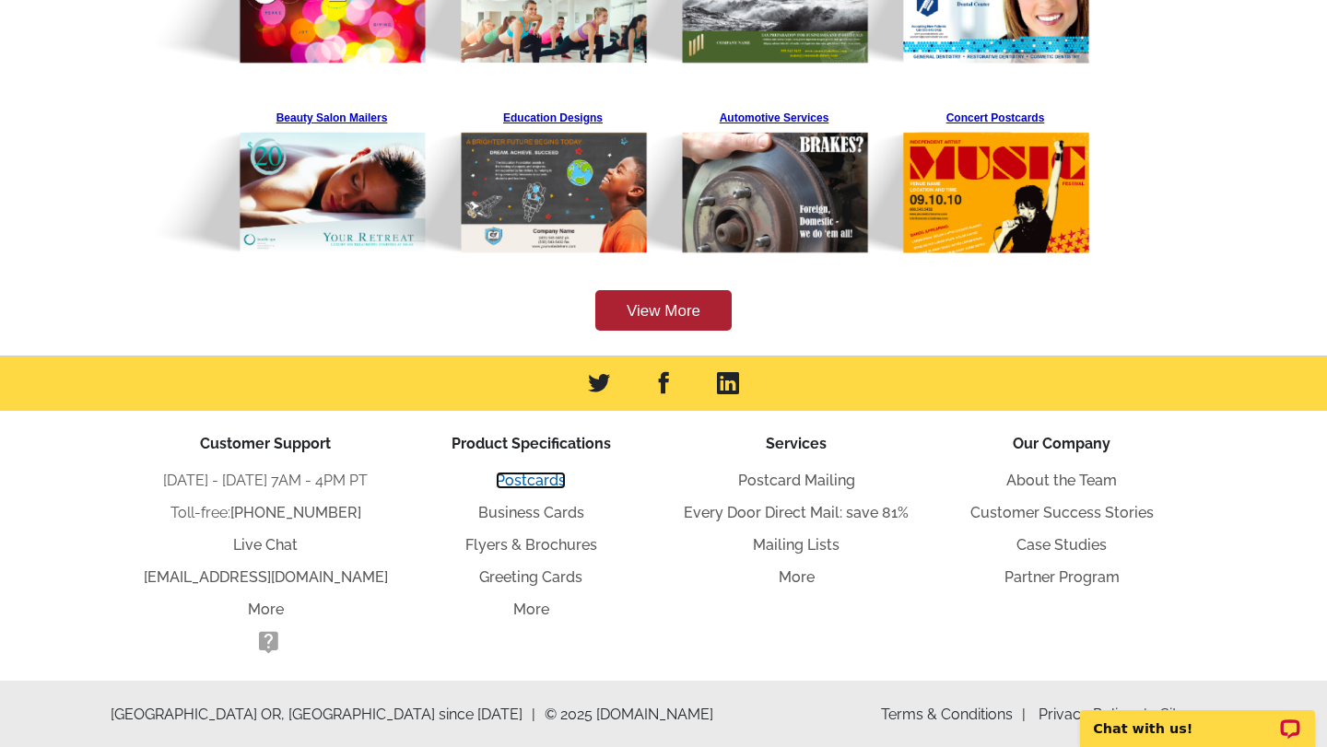
click at [542, 479] on link "Postcards" at bounding box center [531, 481] width 70 height 18
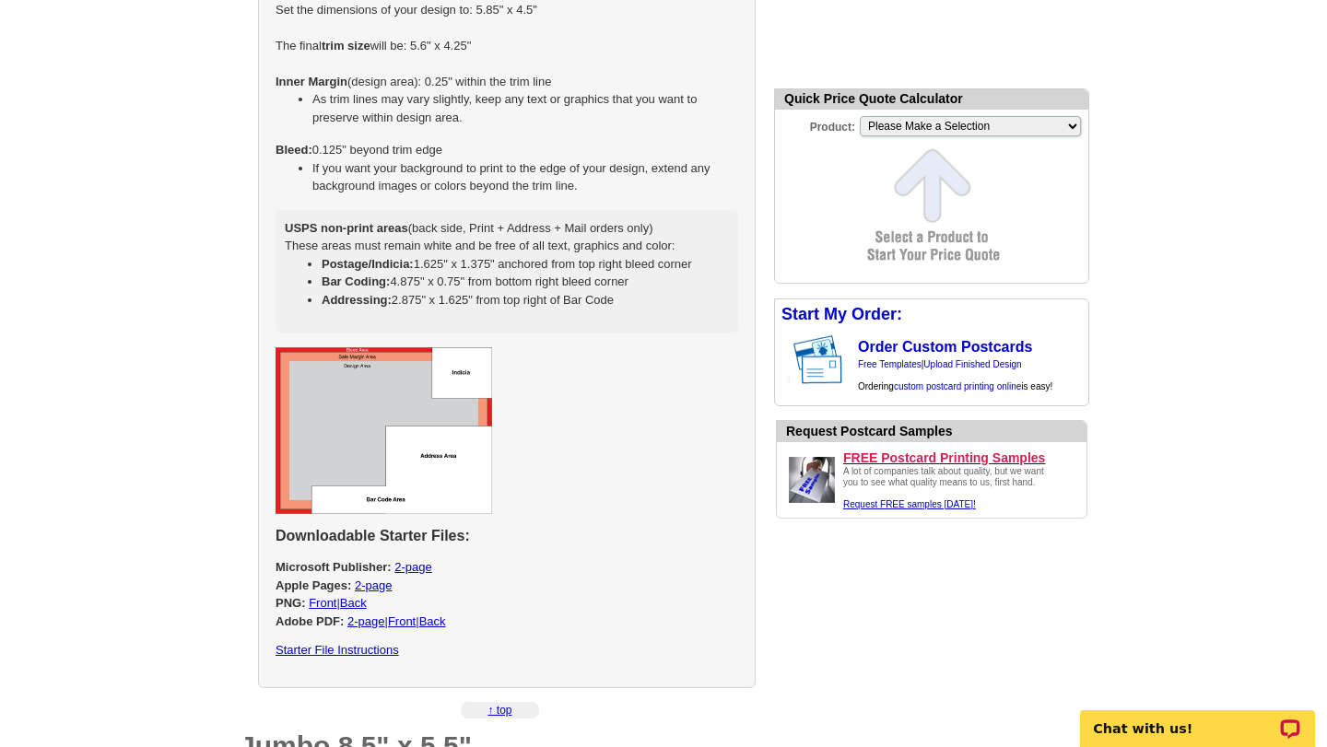
scroll to position [1150, 0]
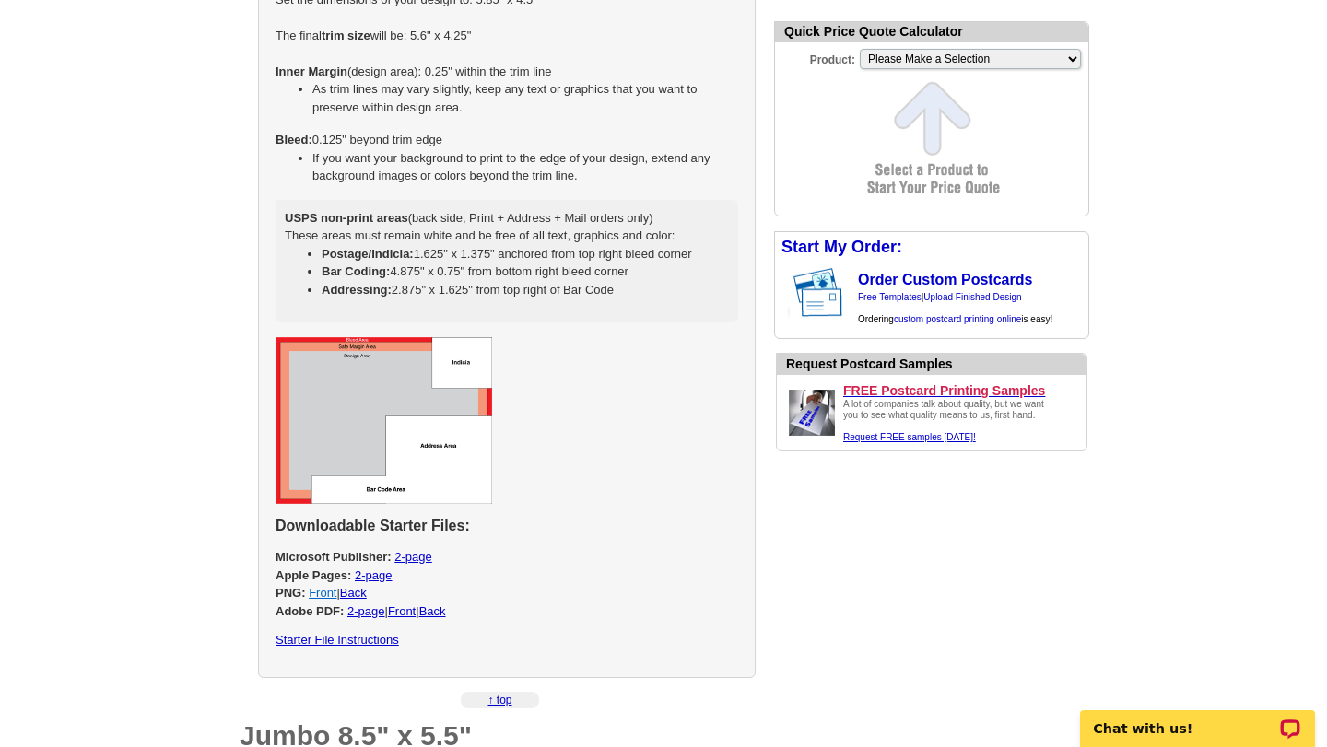
click at [323, 593] on link "Front" at bounding box center [323, 593] width 28 height 14
select select "1"
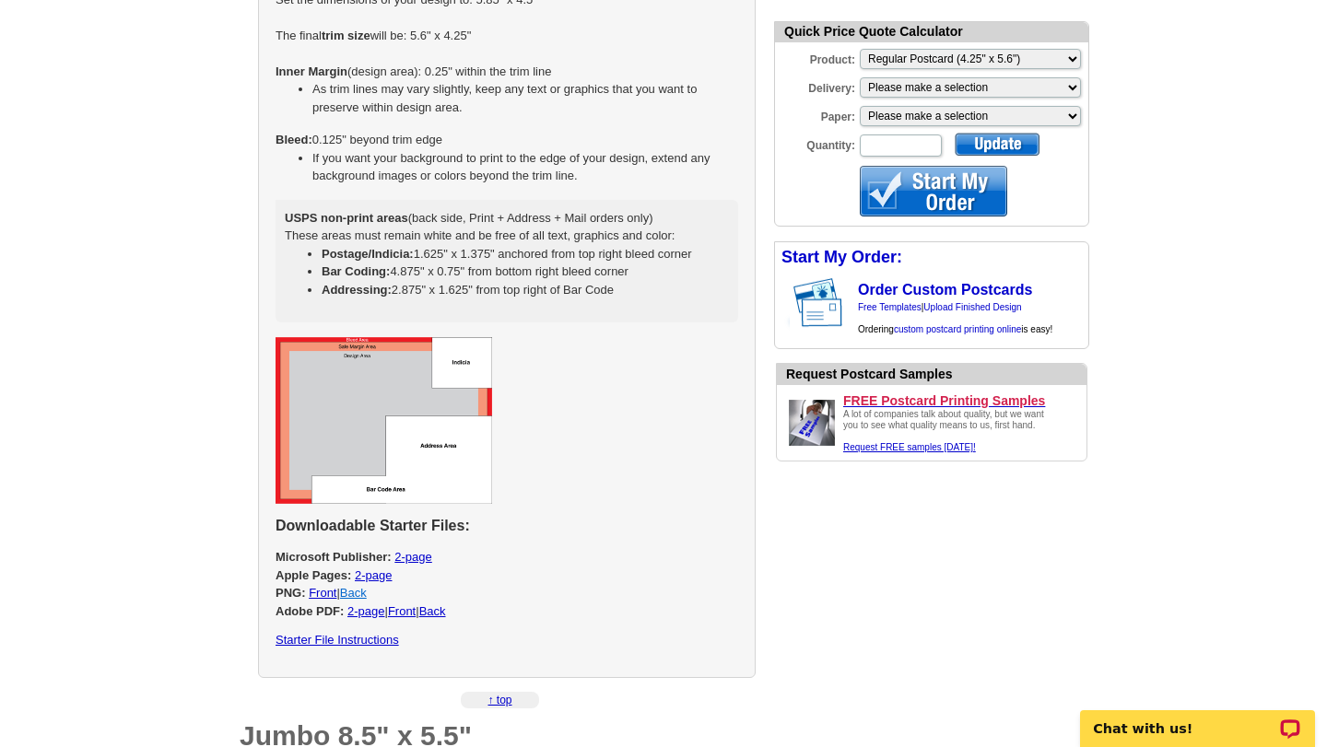
click at [354, 595] on link "Back" at bounding box center [353, 593] width 27 height 14
click at [321, 600] on p "Microsoft Publisher: 2-page Apple Pages: 2-page PNG: Front | Back Adobe PDF: 2-…" at bounding box center [507, 584] width 463 height 72
click at [320, 596] on link "Front" at bounding box center [323, 593] width 28 height 14
click at [360, 595] on link "Back" at bounding box center [353, 593] width 27 height 14
